Goal: Find specific page/section: Find specific page/section

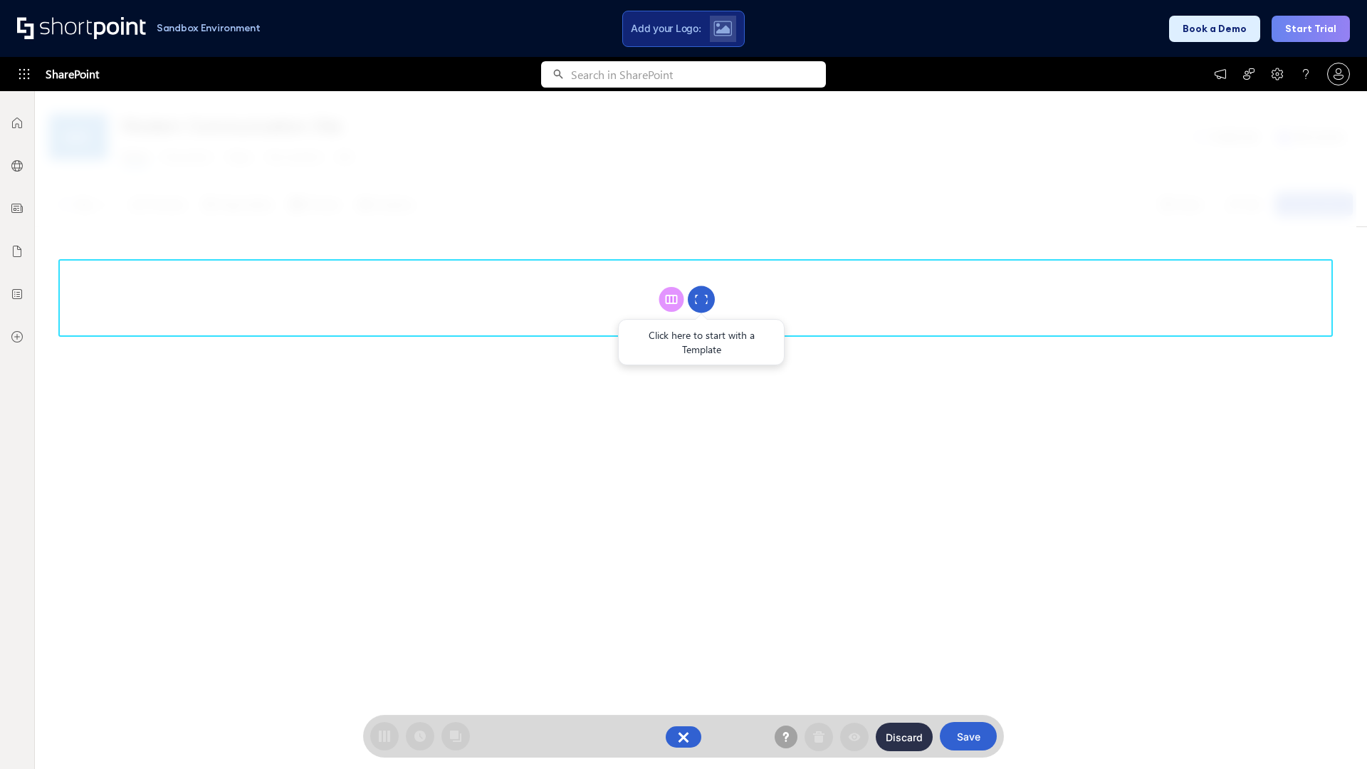
click at [701, 299] on circle at bounding box center [701, 299] width 27 height 27
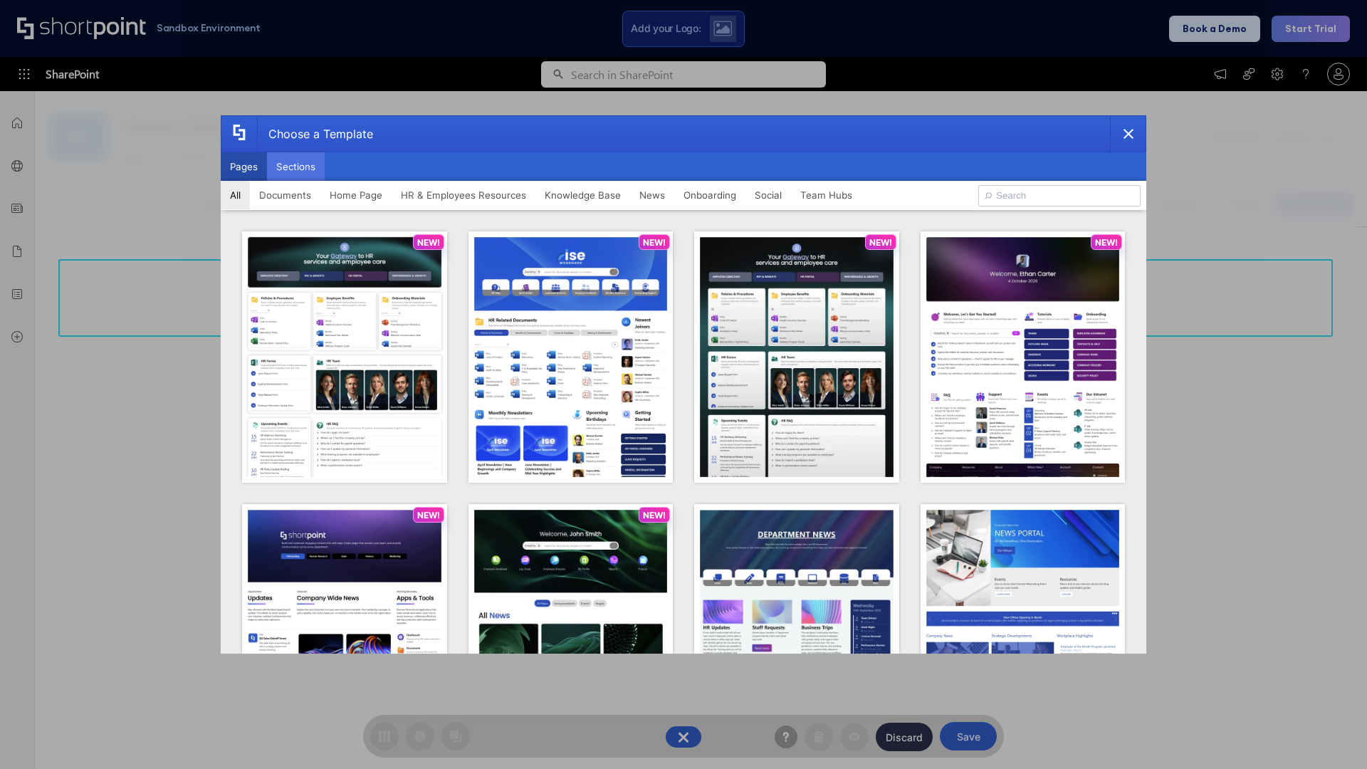
click at [296, 167] on button "Sections" at bounding box center [296, 166] width 58 height 28
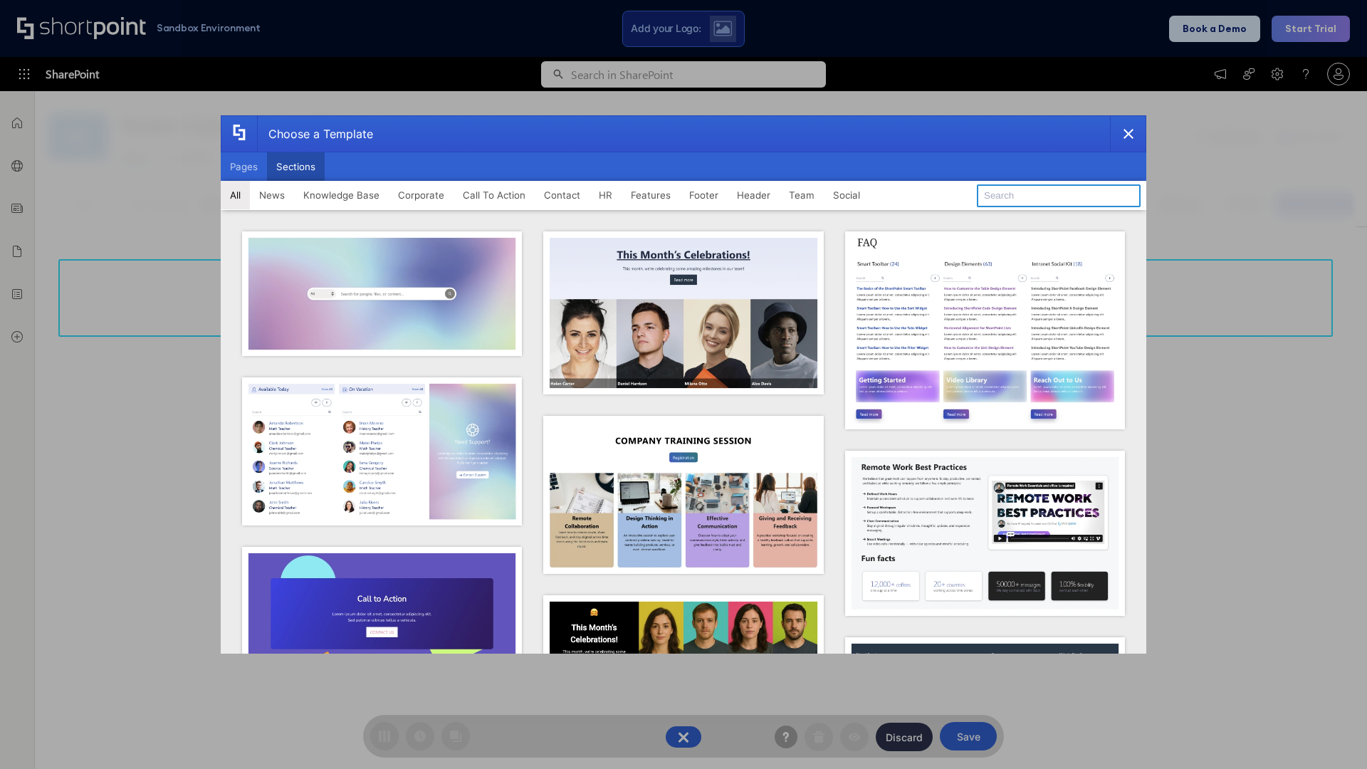
type input "Footer 3"
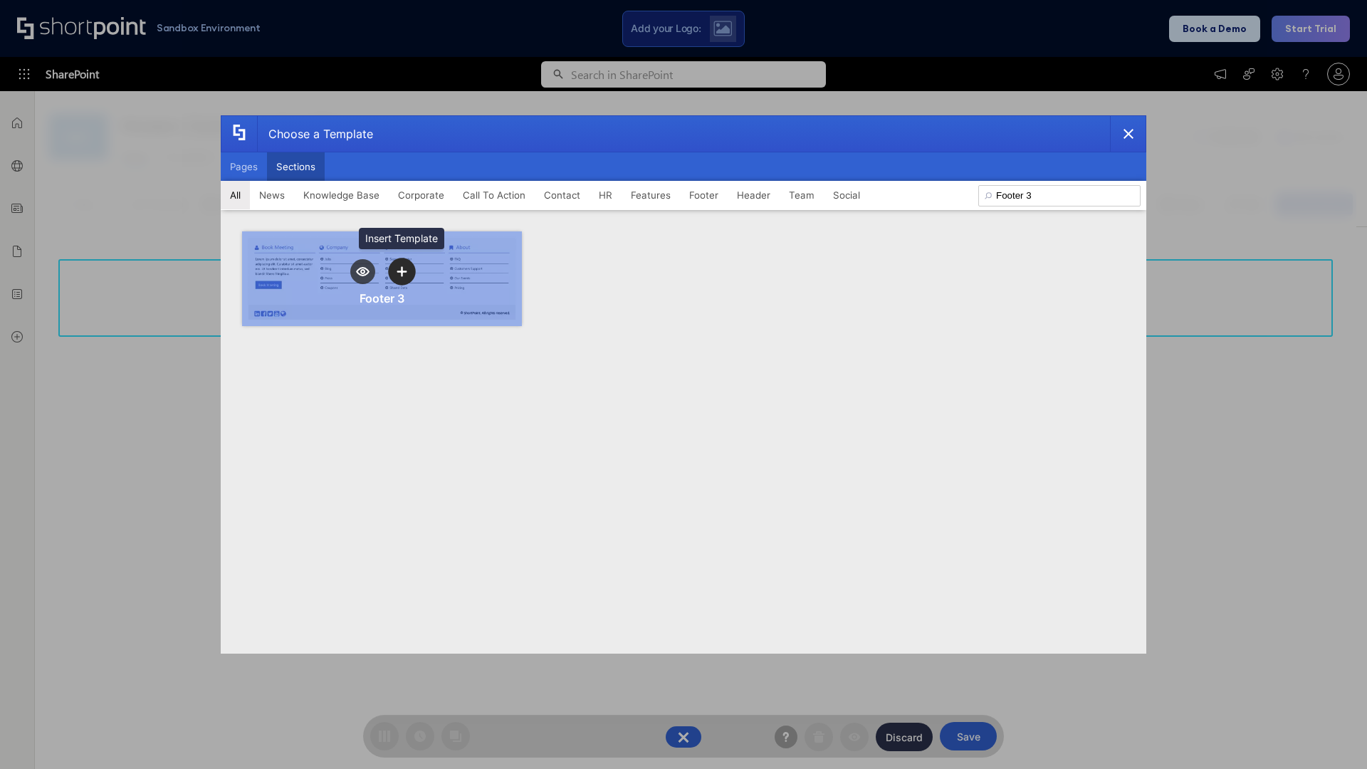
click at [402, 271] on icon "template selector" at bounding box center [402, 271] width 10 height 10
